Goal: Task Accomplishment & Management: Manage account settings

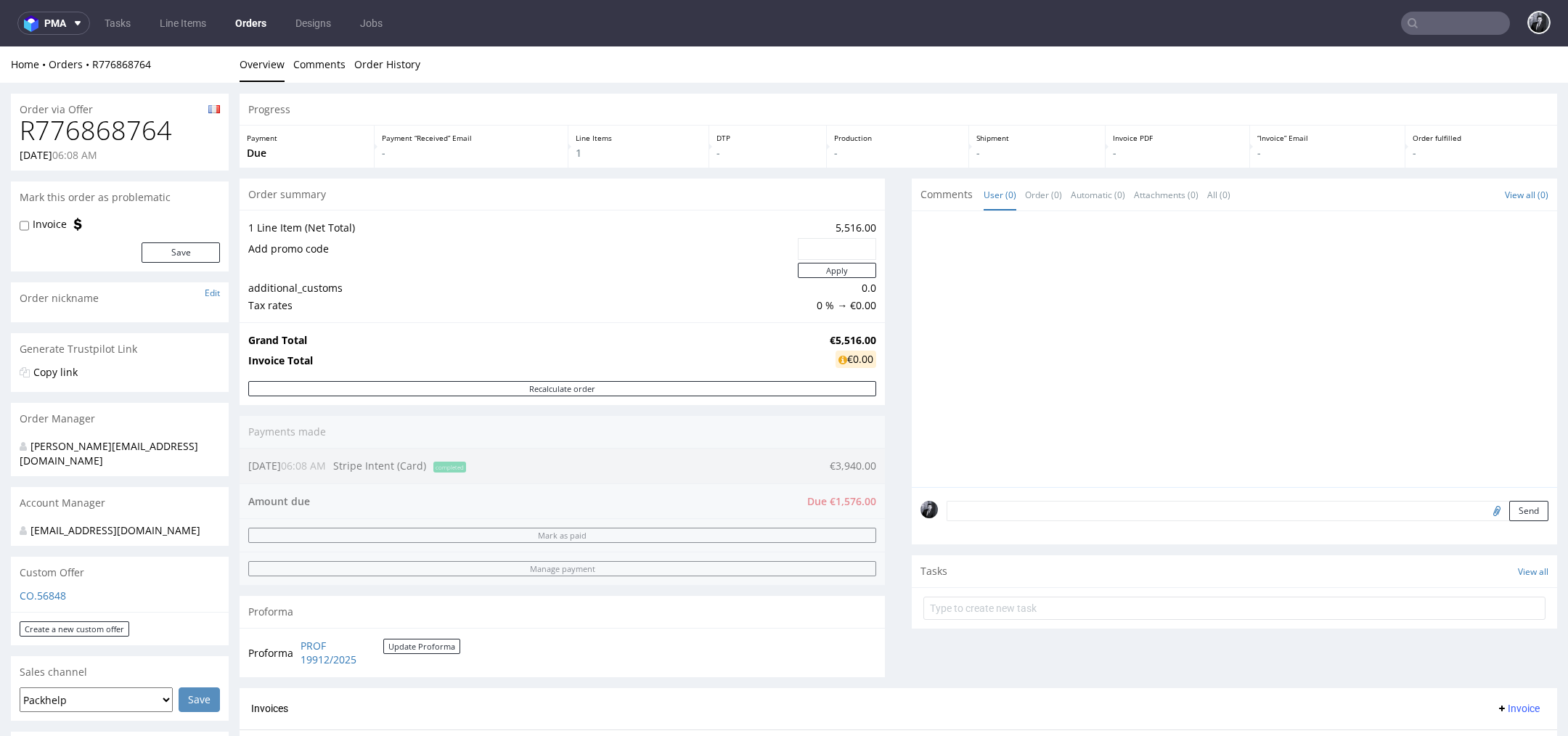
drag, startPoint x: 816, startPoint y: 464, endPoint x: 867, endPoint y: 465, distance: 51.0
click at [867, 465] on div "Order summary 1 Line Item (Net Total) 5,516.00 Add promo code Apply additional_…" at bounding box center [562, 433] width 645 height 509
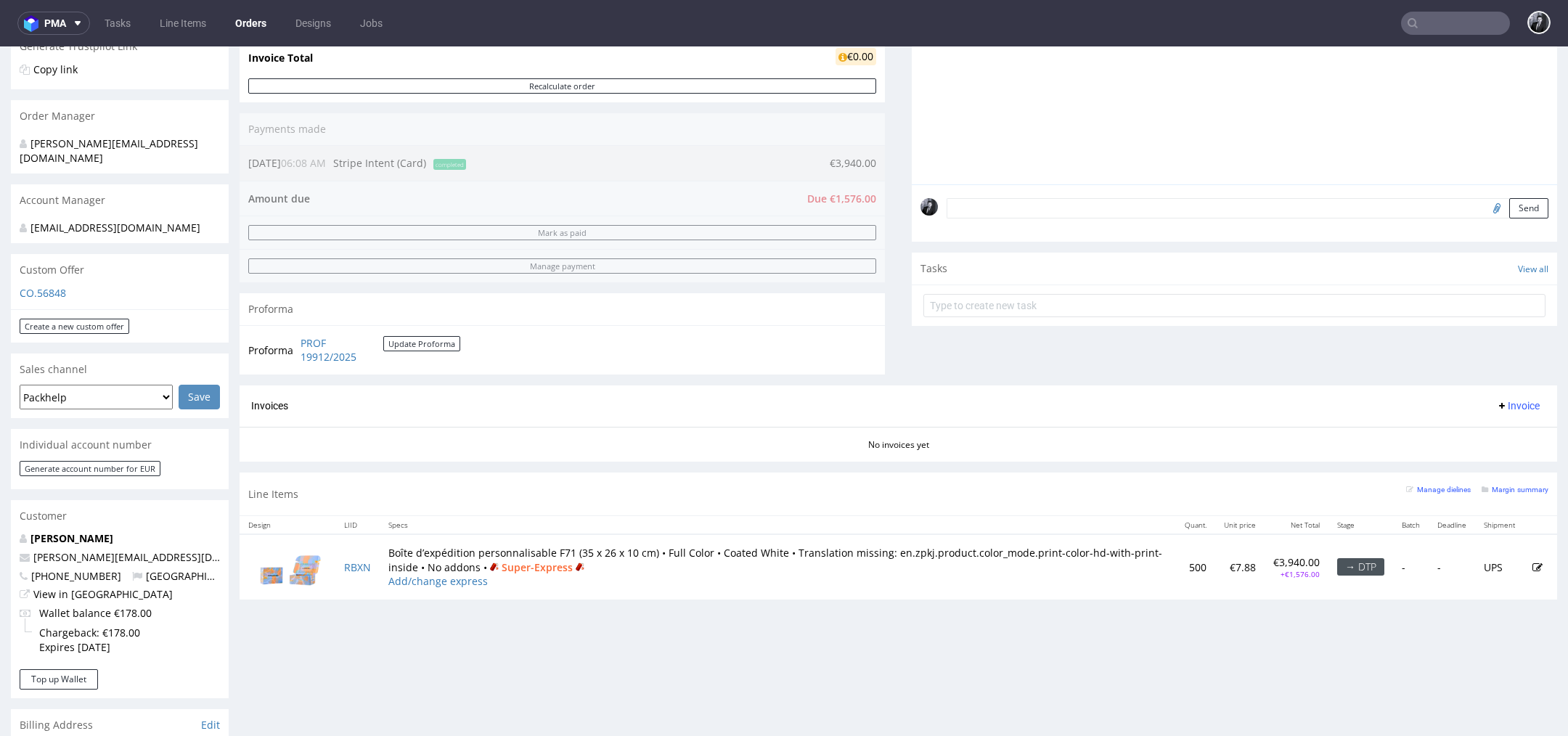
scroll to position [322, 0]
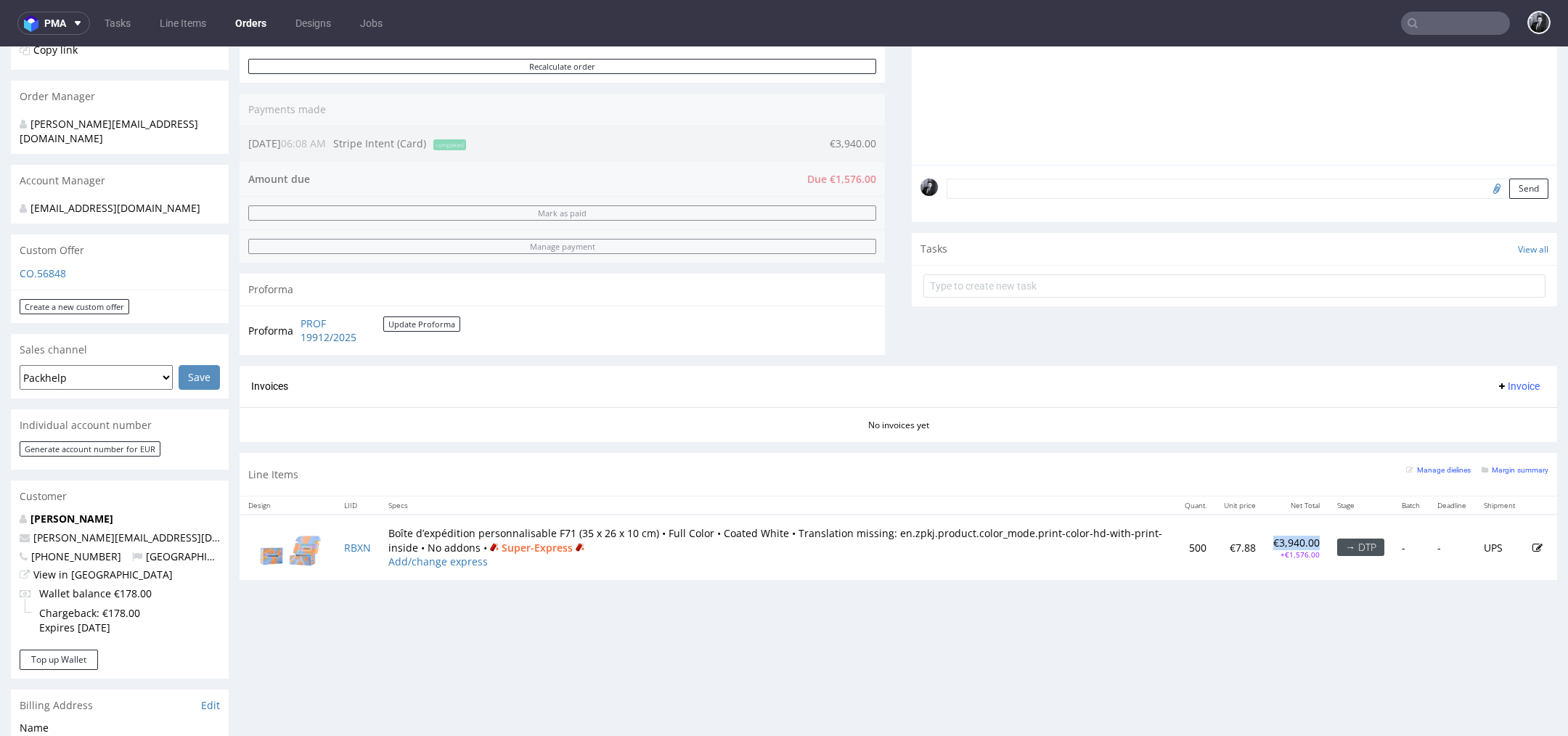
drag, startPoint x: 1251, startPoint y: 538, endPoint x: 1299, endPoint y: 535, distance: 48.1
click at [1300, 535] on td "€3,940.00 +€1,576.00" at bounding box center [1297, 547] width 64 height 65
copy p "€3,940.00"
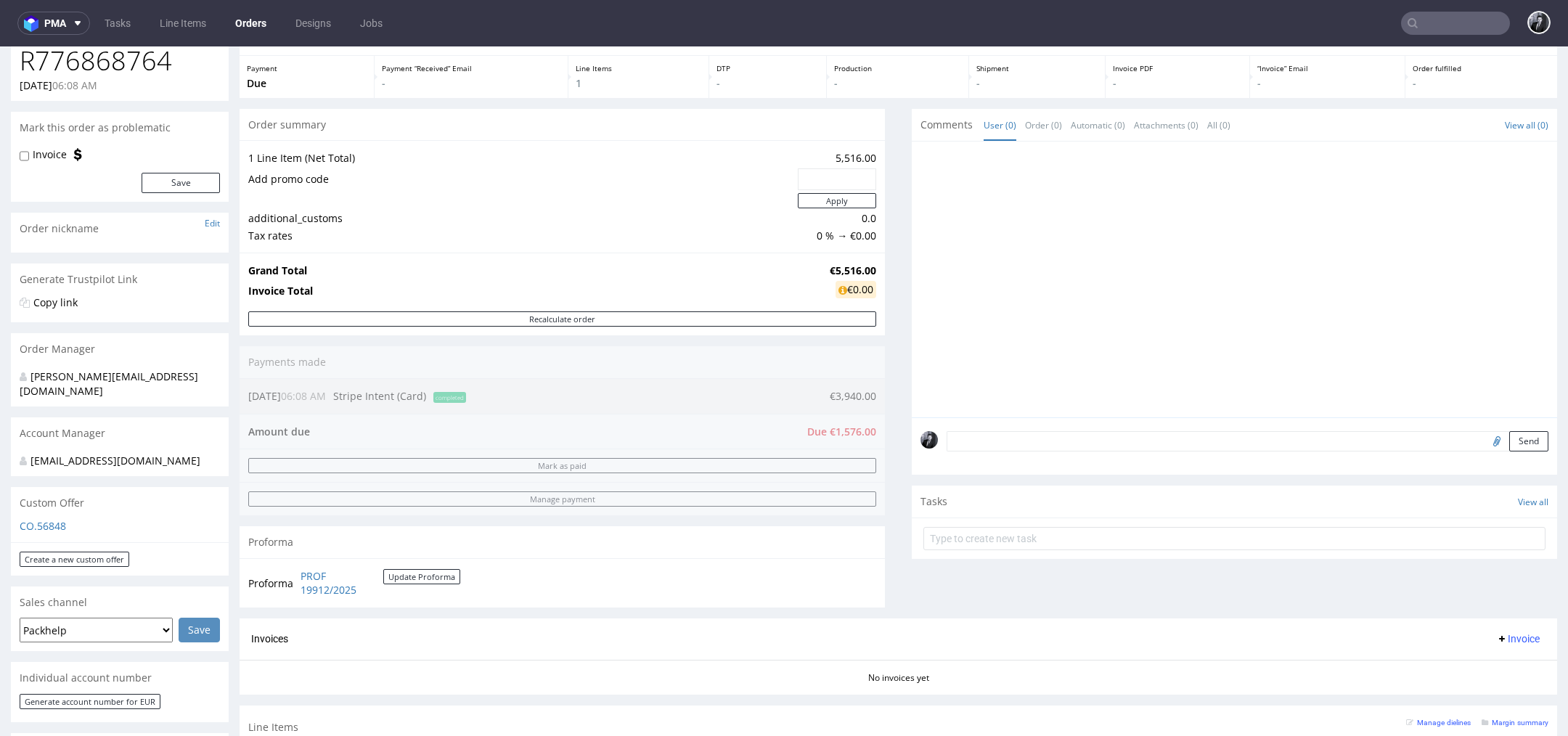
scroll to position [68, 0]
click at [1040, 536] on input "text" at bounding box center [1234, 539] width 622 height 23
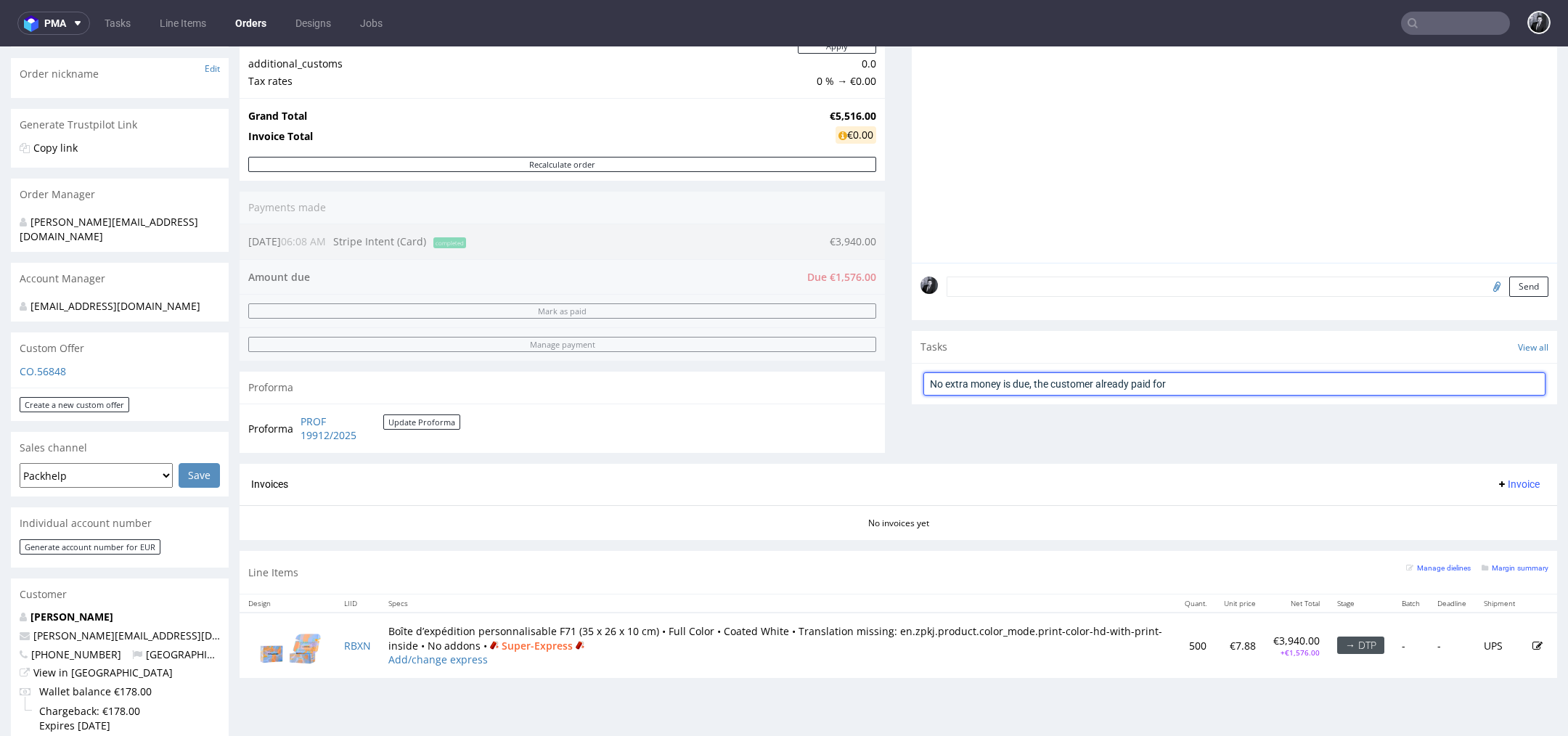
scroll to position [209, 0]
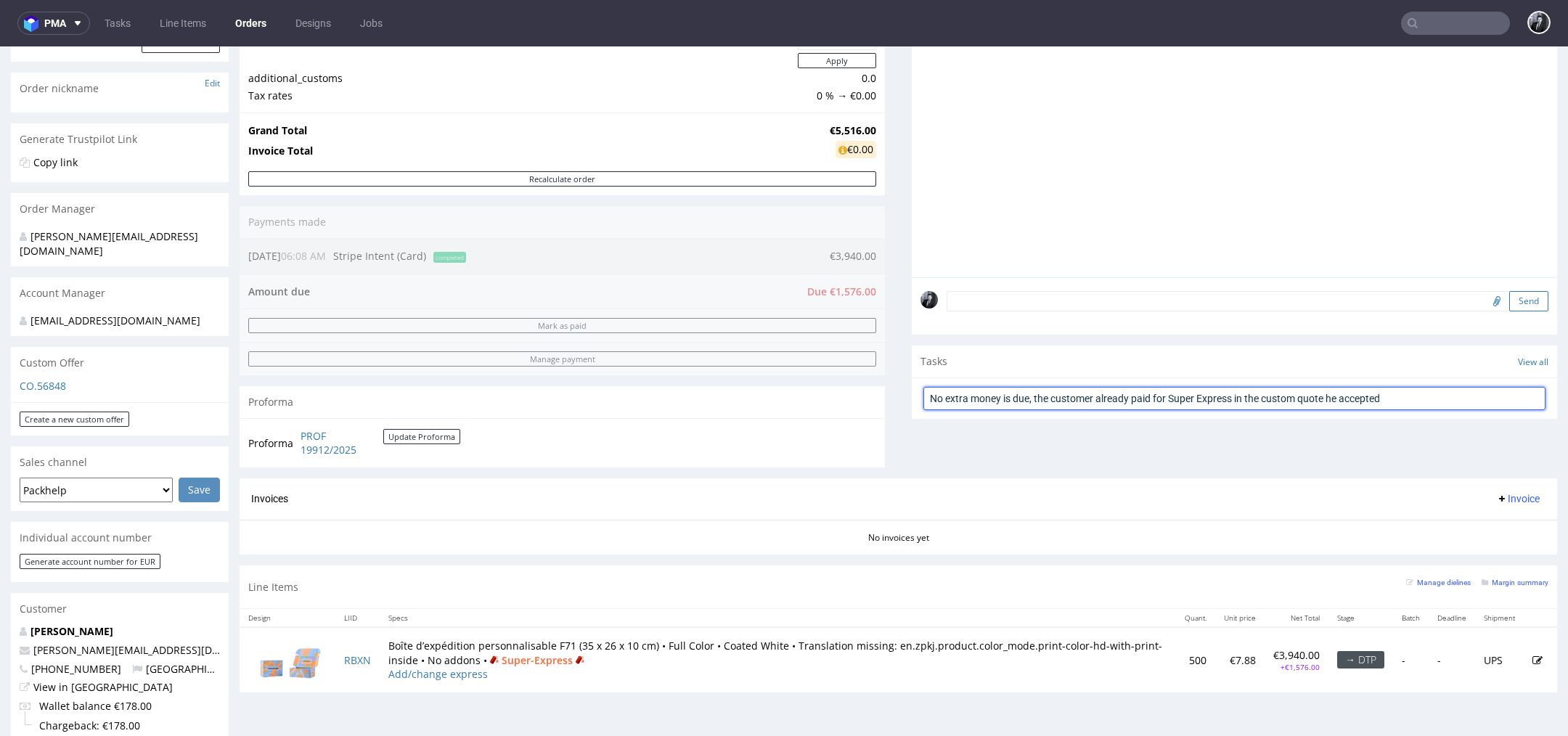
type input "No extra money is due, the customer already paid for Super Express in the custo…"
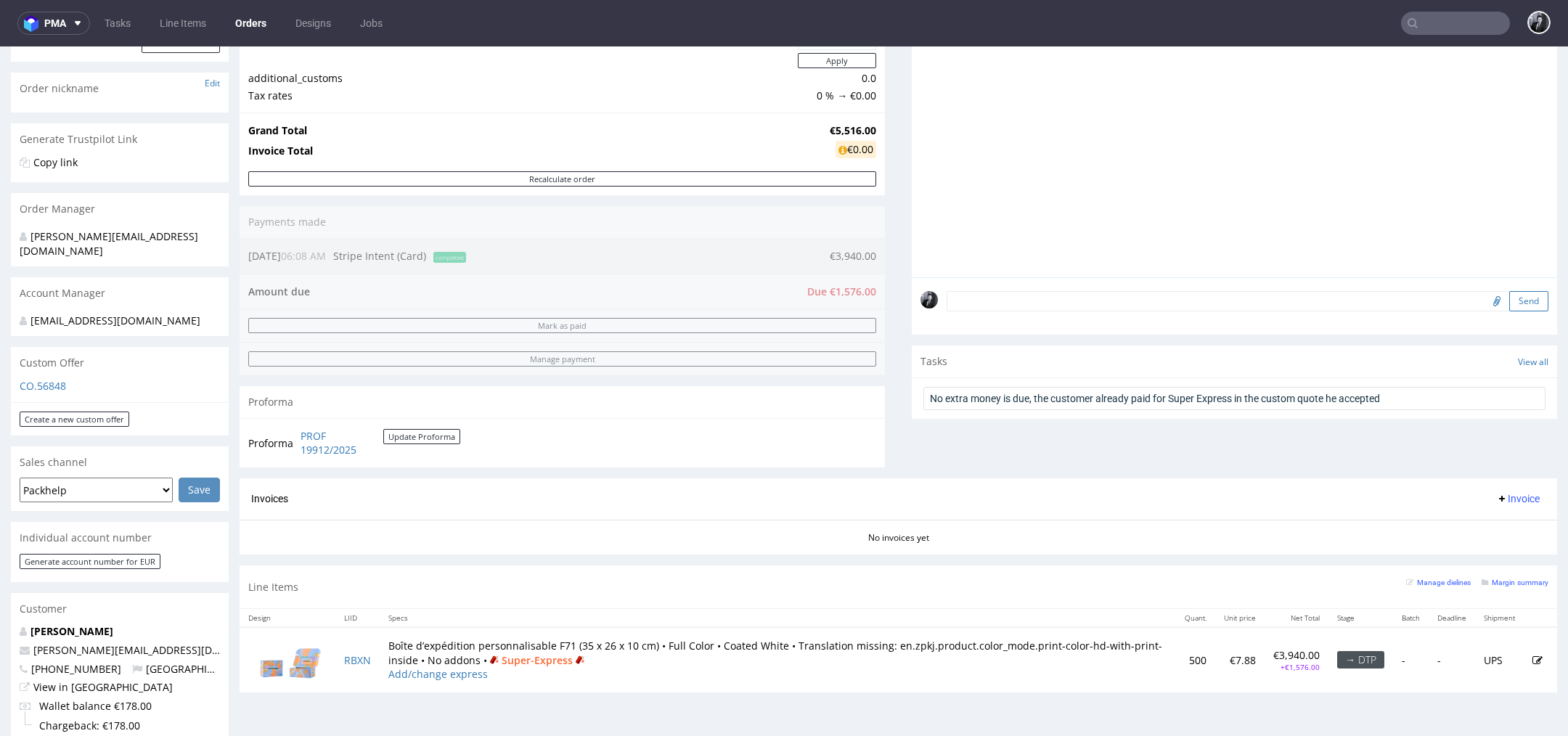
click at [1509, 303] on button "Send" at bounding box center [1529, 301] width 39 height 20
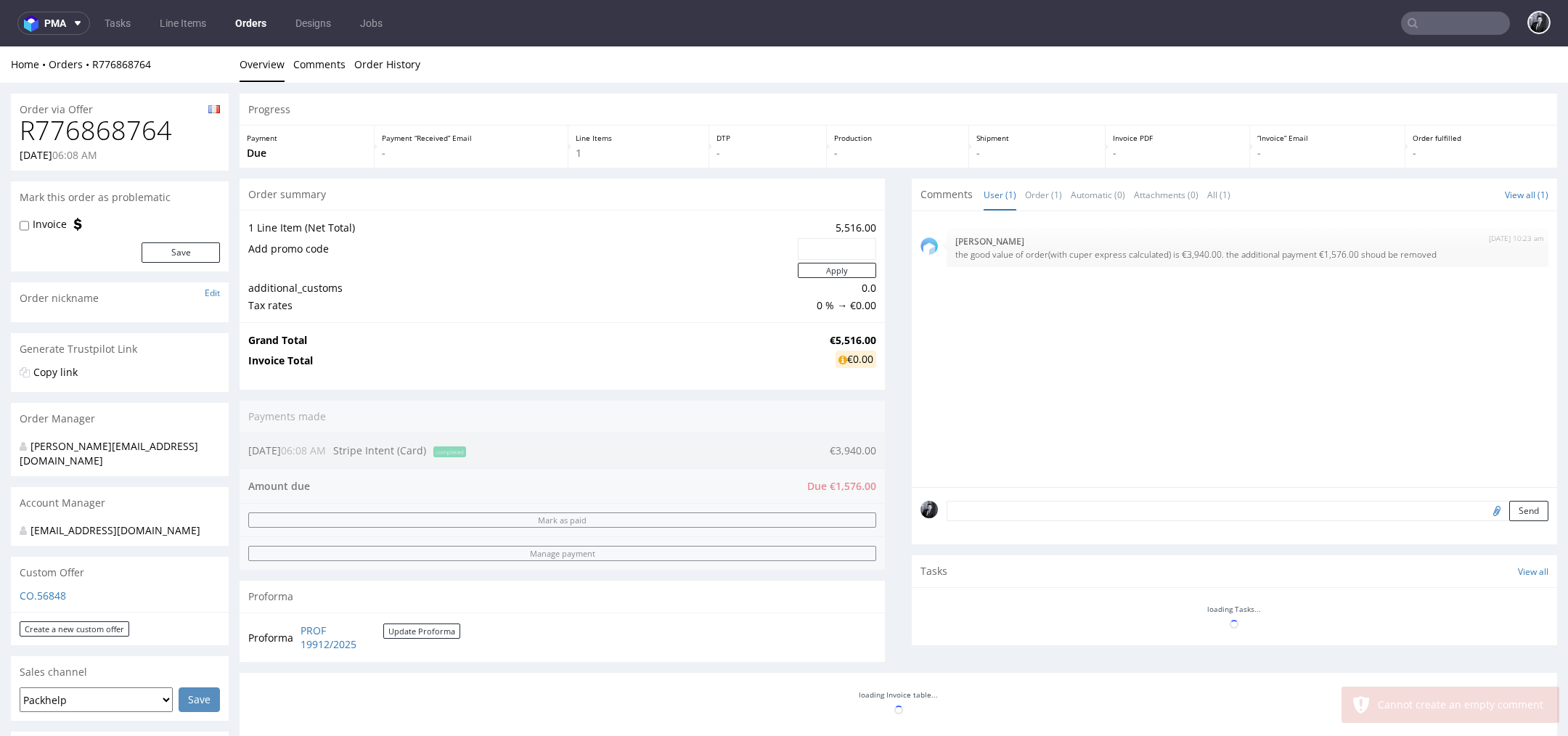
scroll to position [0, 0]
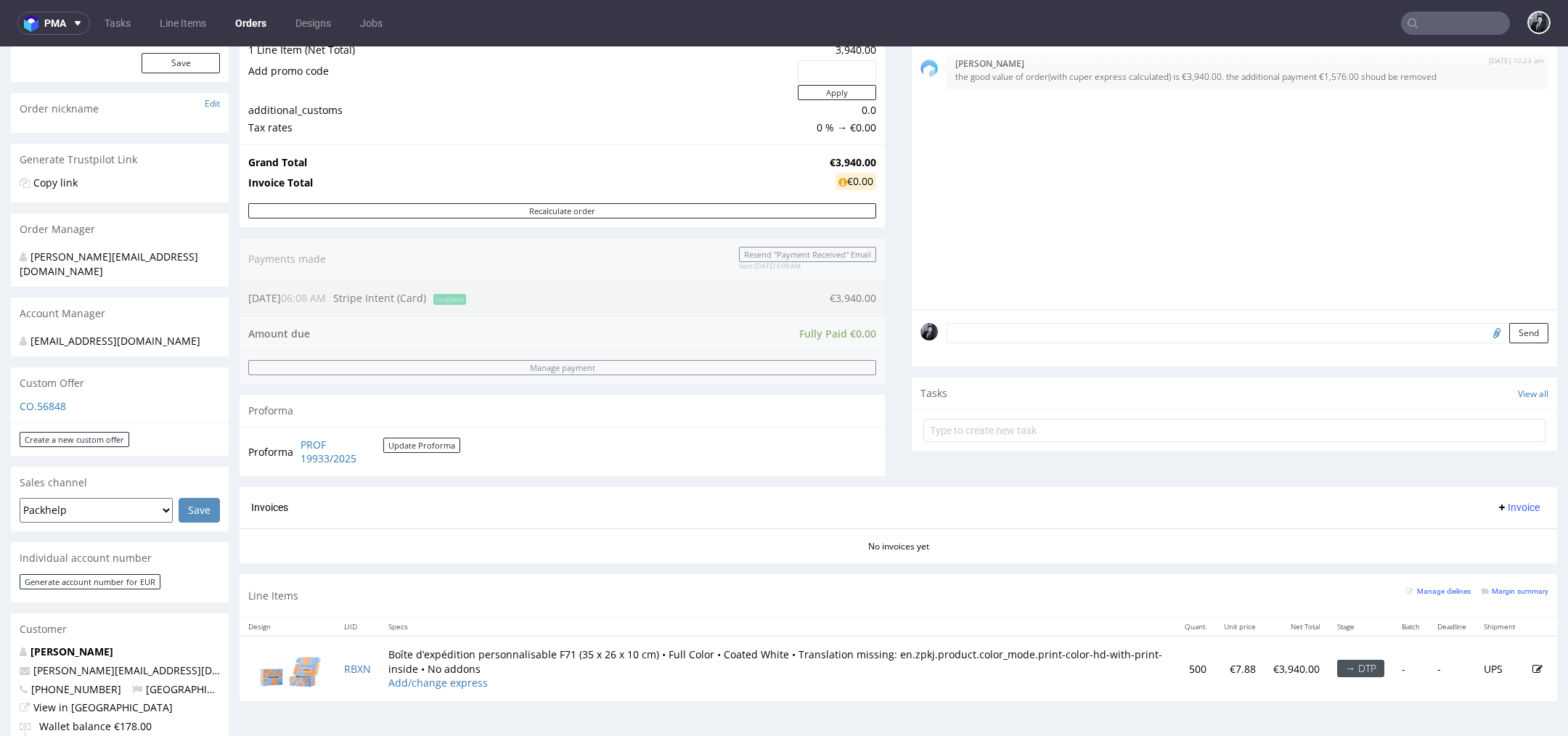
scroll to position [114, 0]
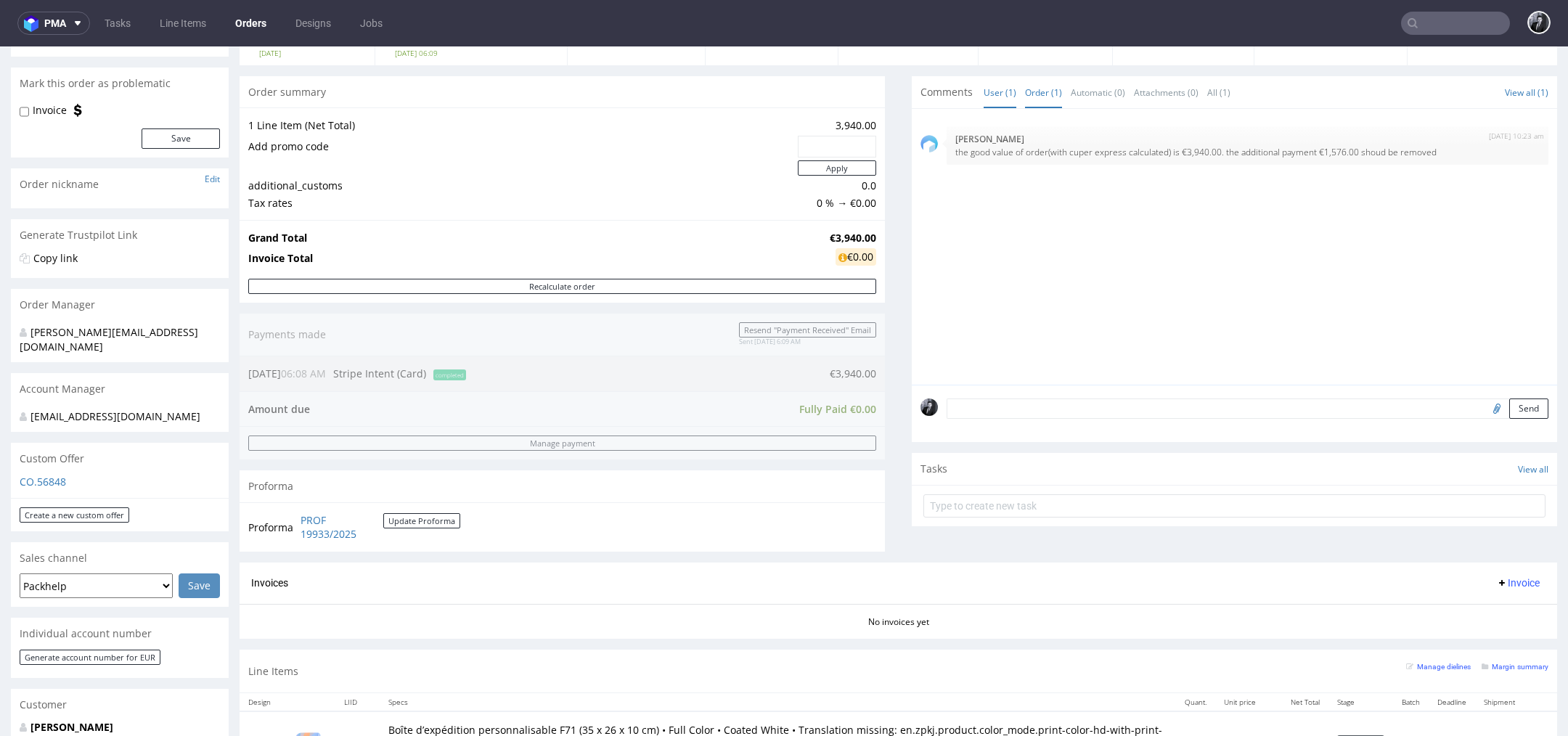
click at [1025, 100] on link "Order (1)" at bounding box center [1043, 93] width 37 height 31
click at [992, 100] on link "User (1)" at bounding box center [1000, 93] width 33 height 31
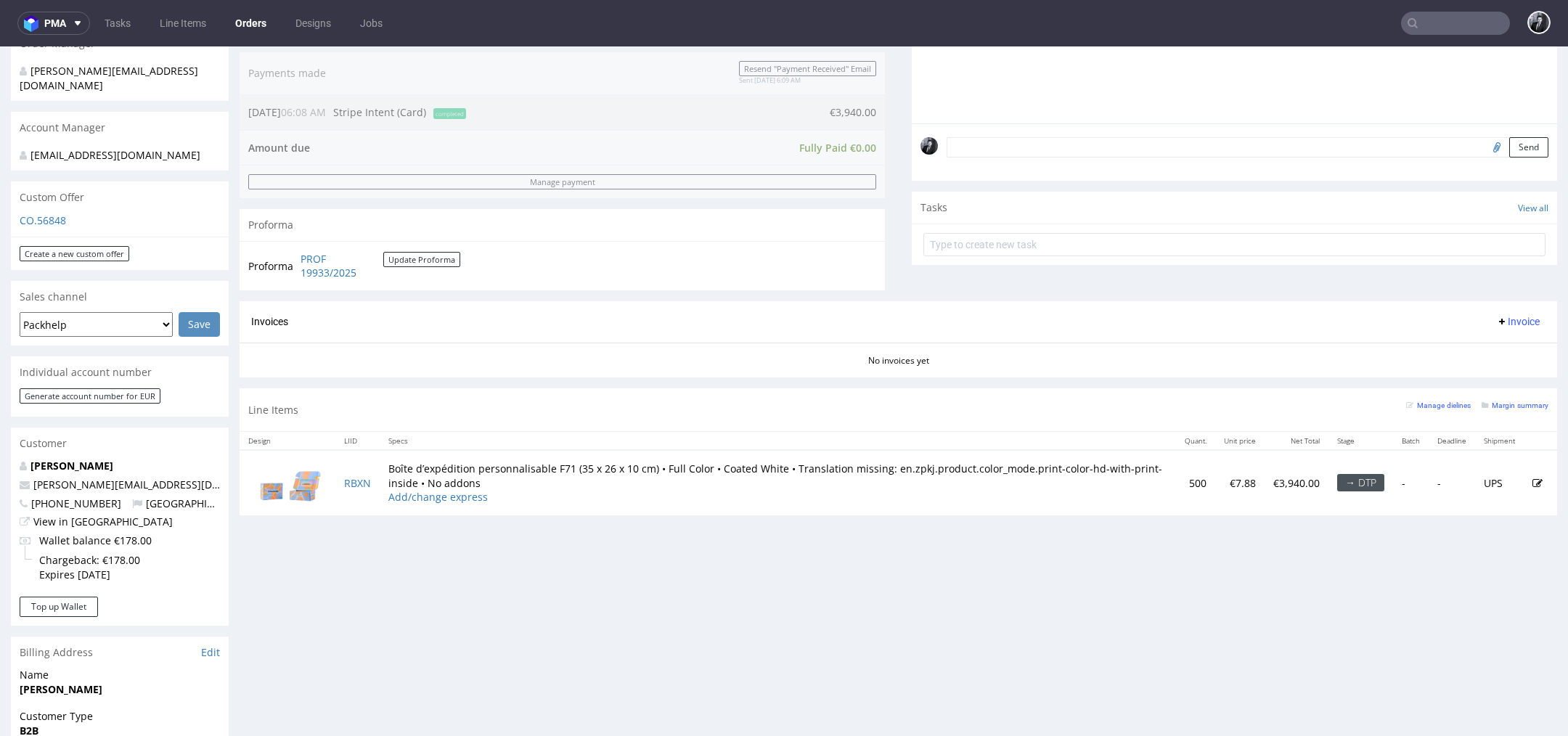
scroll to position [464, 0]
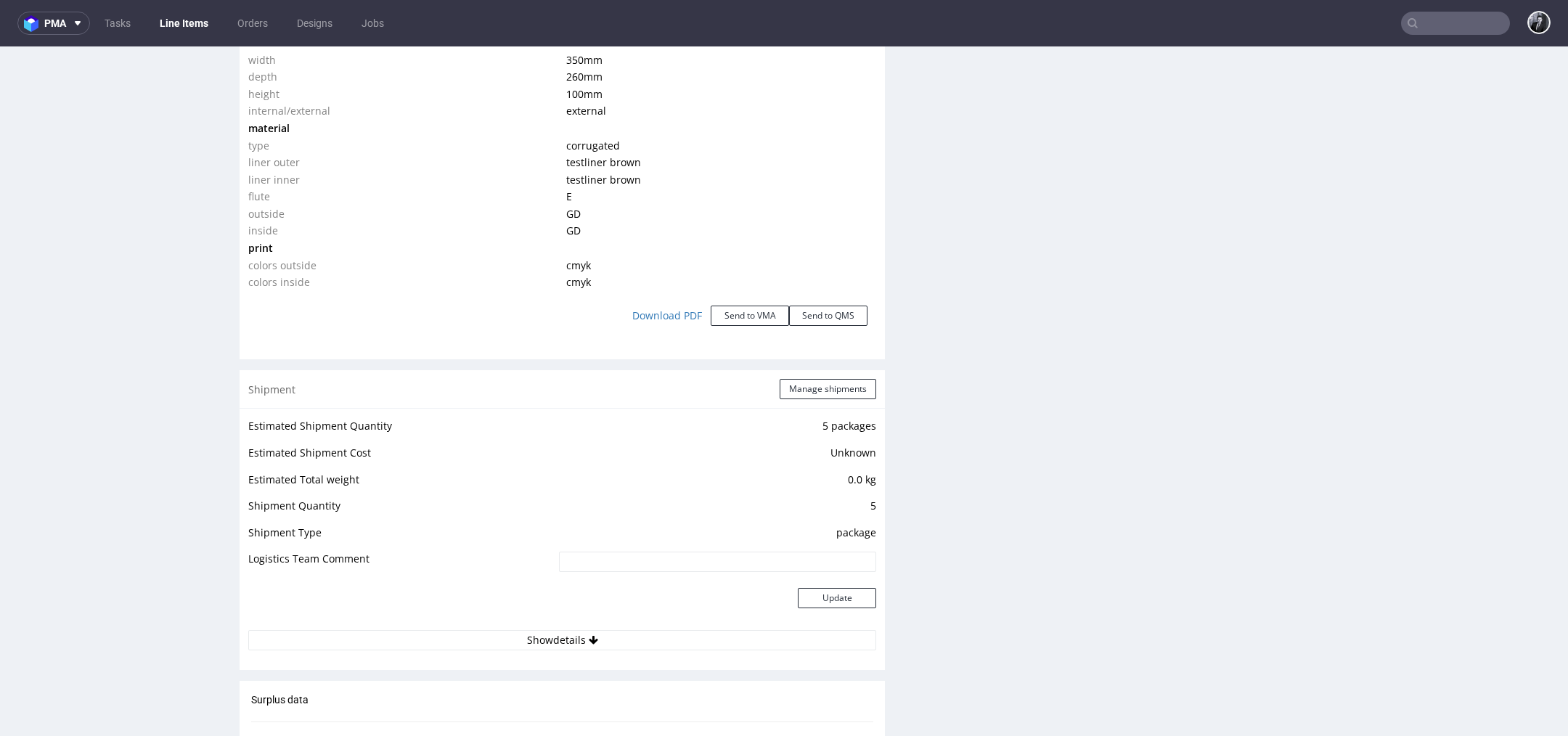
scroll to position [1509, 0]
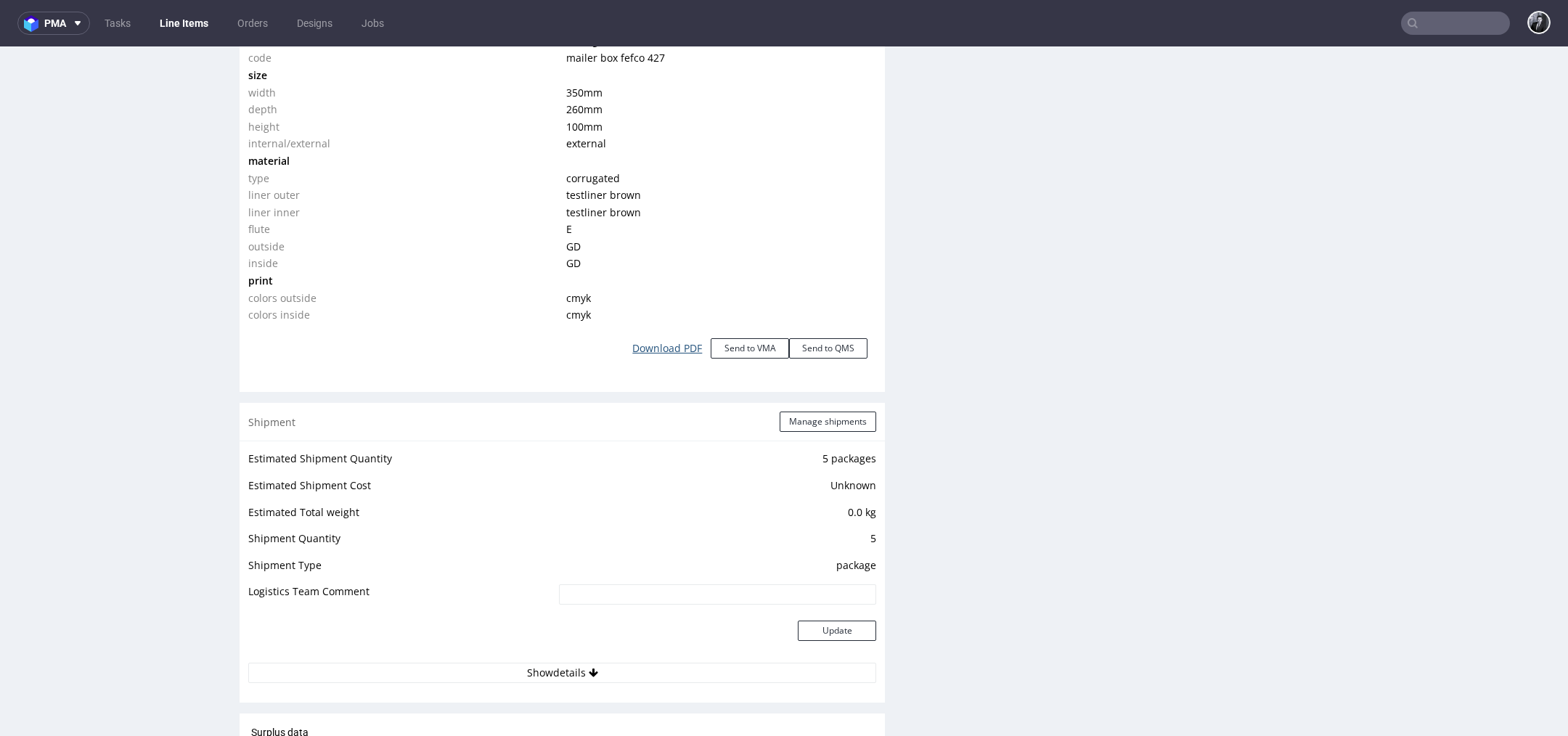
click at [652, 341] on link "Download PDF" at bounding box center [667, 348] width 87 height 32
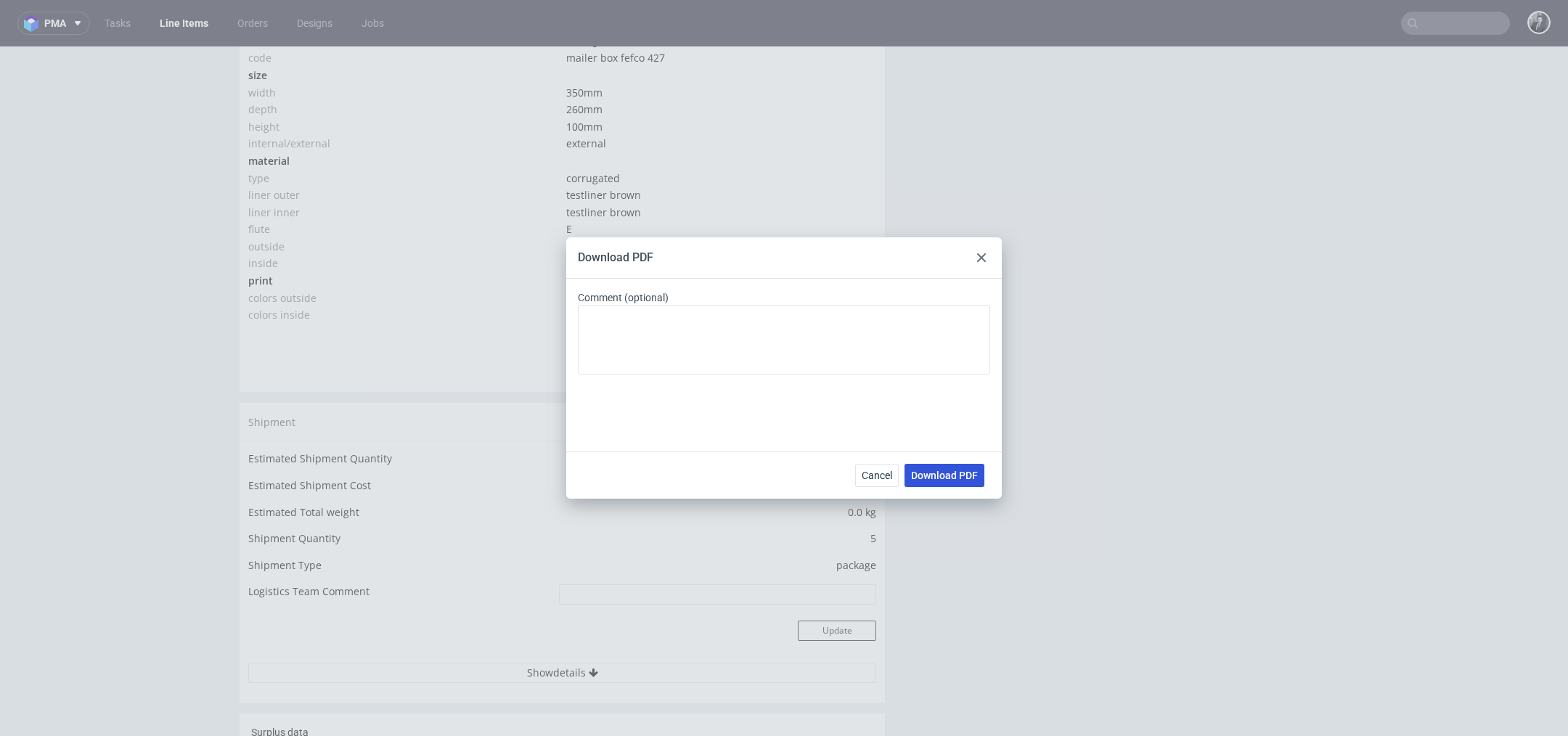
click at [940, 478] on span "Download PDF" at bounding box center [945, 475] width 67 height 10
click at [978, 258] on icon at bounding box center [982, 258] width 9 height 9
